Goal: Information Seeking & Learning: Learn about a topic

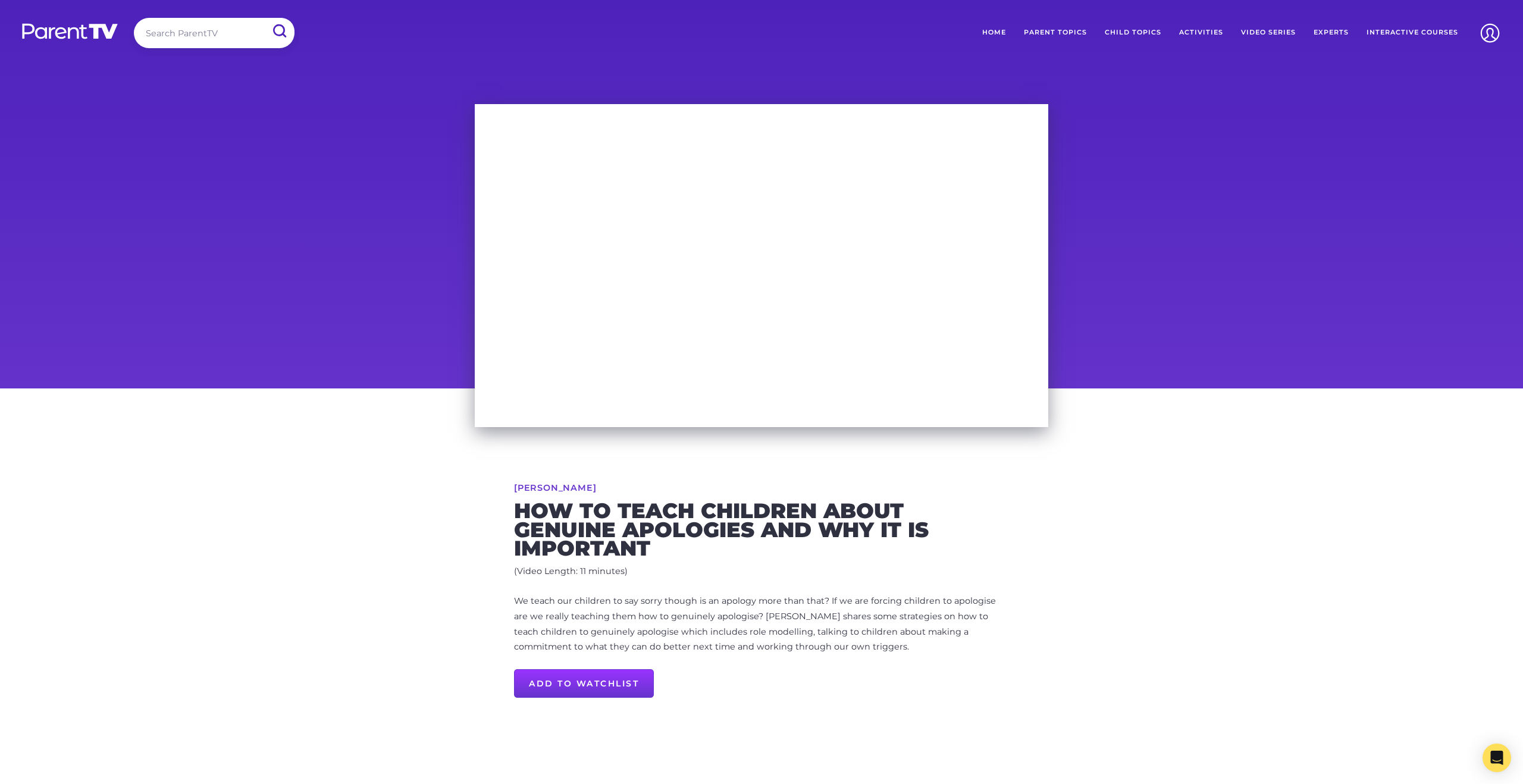
click at [1068, 31] on link "Parent Topics" at bounding box center [1055, 33] width 81 height 30
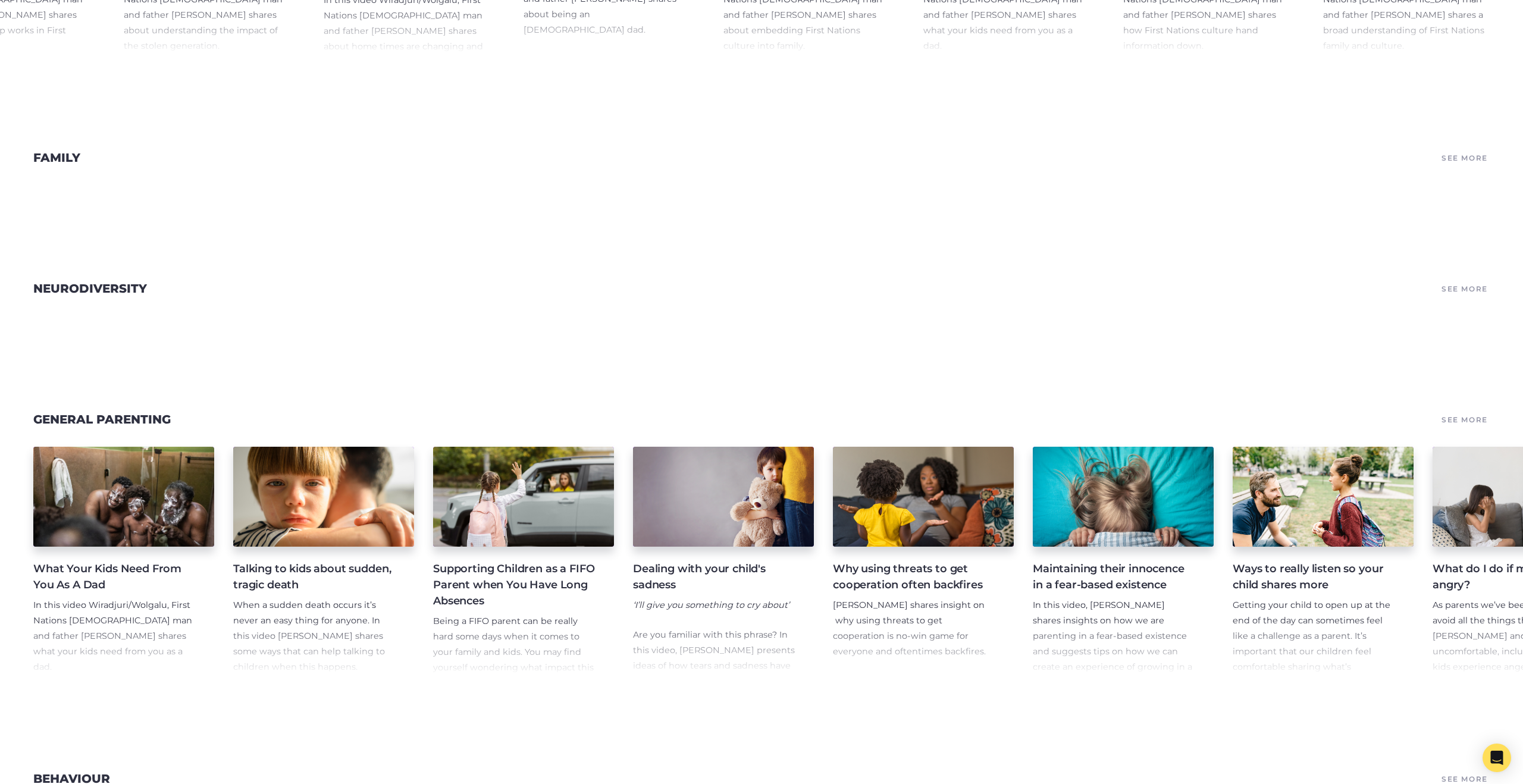
scroll to position [437, 0]
